Goal: Complete application form: Complete application form

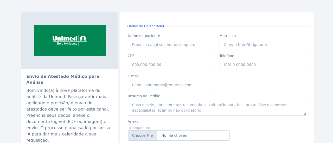
click at [156, 46] on input "Nome do paciente" at bounding box center [171, 45] width 87 height 10
drag, startPoint x: 153, startPoint y: 45, endPoint x: 120, endPoint y: 42, distance: 32.9
click at [115, 41] on div "Envio de Atestado Médico para Análise Bem-vindo(a) à nova plataforma de análise…" at bounding box center [166, 90] width 290 height 156
paste input "SLEY DA SILVA ARAUJO"
type input "WESLEY DA SILVA ARAUJO"
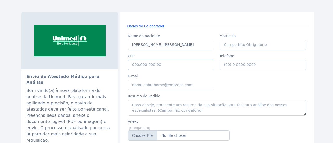
click at [150, 66] on input "CPF" at bounding box center [171, 65] width 87 height 10
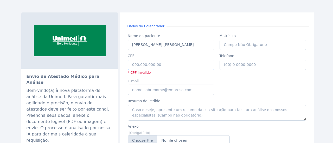
paste input "976.800.286-72"
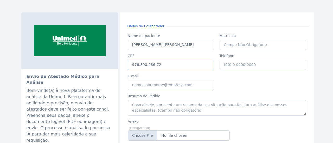
type input "976.800.286-72"
click at [230, 66] on input "Telefone" at bounding box center [263, 65] width 87 height 10
type input "(31) 3 3195-700"
drag, startPoint x: 255, startPoint y: 63, endPoint x: 185, endPoint y: 58, distance: 70.0
click at [187, 59] on div "Nome do paciente Nome do paciente WESLEY DA SILVA ARAUJO Matrícula Matrícula CP…" at bounding box center [217, 86] width 184 height 111
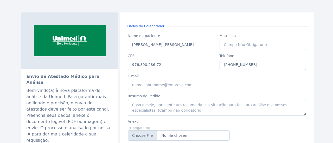
type input "(31) 9 9440-8488"
click at [164, 85] on input "E-mail" at bounding box center [171, 85] width 87 height 10
type input "G"
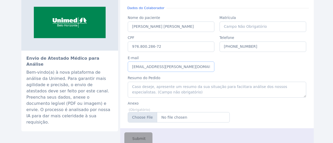
scroll to position [26, 0]
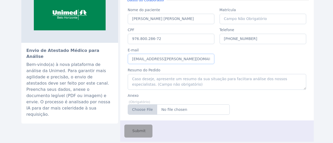
type input "grete.araujo@unimedbh.com.br"
click at [142, 110] on input "Anexo" at bounding box center [179, 110] width 102 height 10
type input "C:\fakepath\WESLEY DA SILVA ARAUJO.pdf"
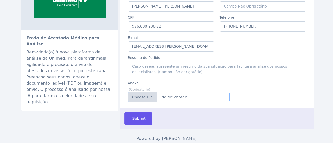
scroll to position [42, 0]
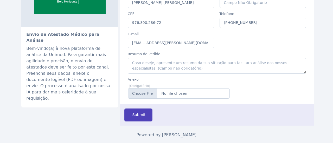
click at [137, 116] on span "Submit" at bounding box center [138, 115] width 14 height 6
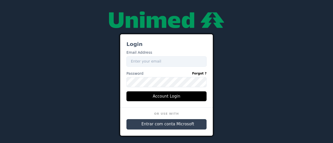
click at [155, 124] on span "Entrar com conta Microsoft" at bounding box center [168, 125] width 53 height 6
